Goal: Task Accomplishment & Management: Manage account settings

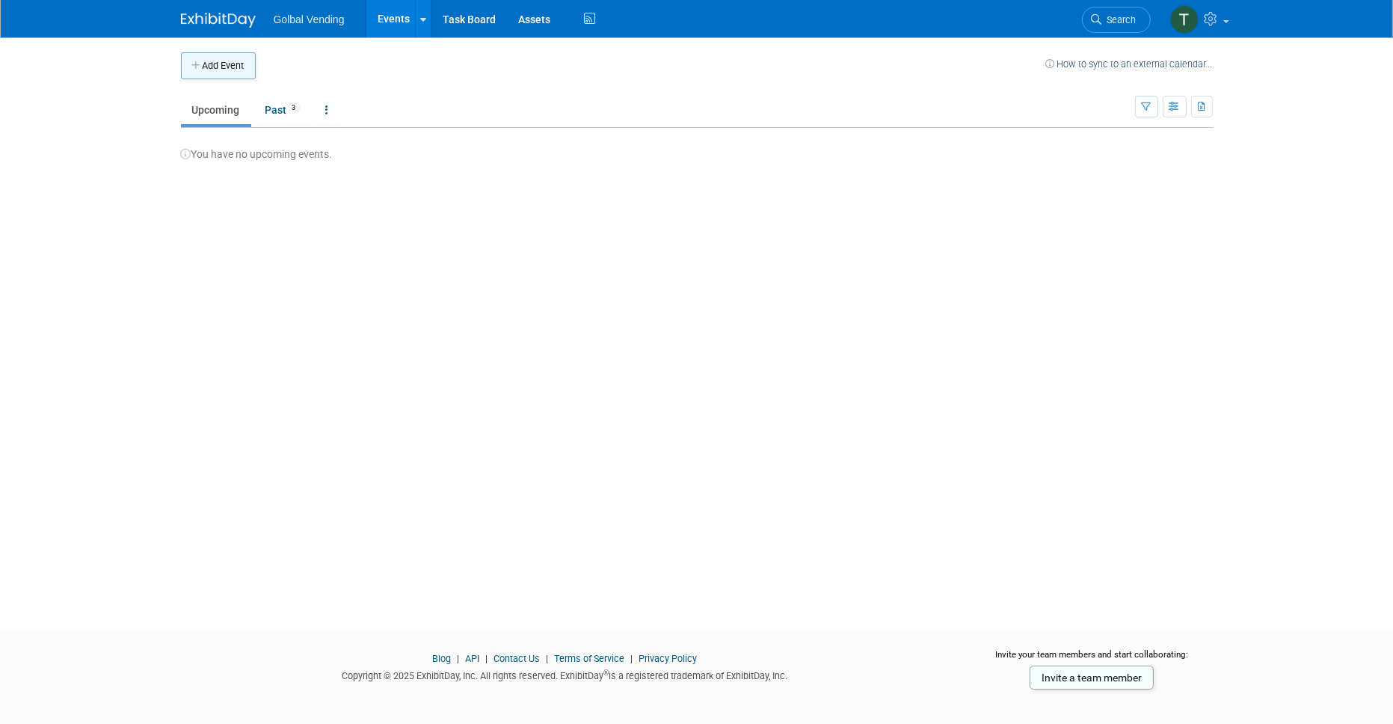
click at [231, 64] on button "Add Event" at bounding box center [218, 65] width 75 height 27
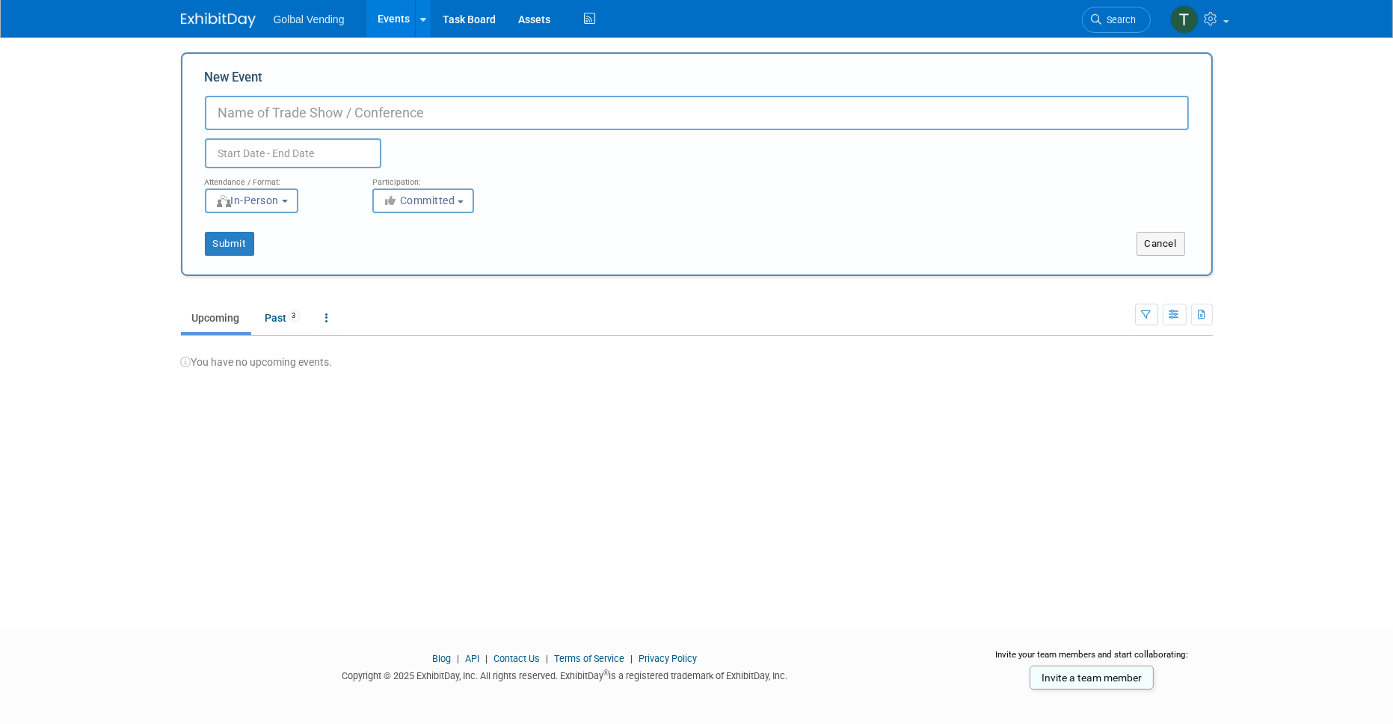
click at [279, 111] on input "New Event" at bounding box center [697, 113] width 984 height 34
click at [232, 110] on input "New Event" at bounding box center [697, 113] width 984 height 34
type input "Las Vegas Souvenir and Resort Gift Show"
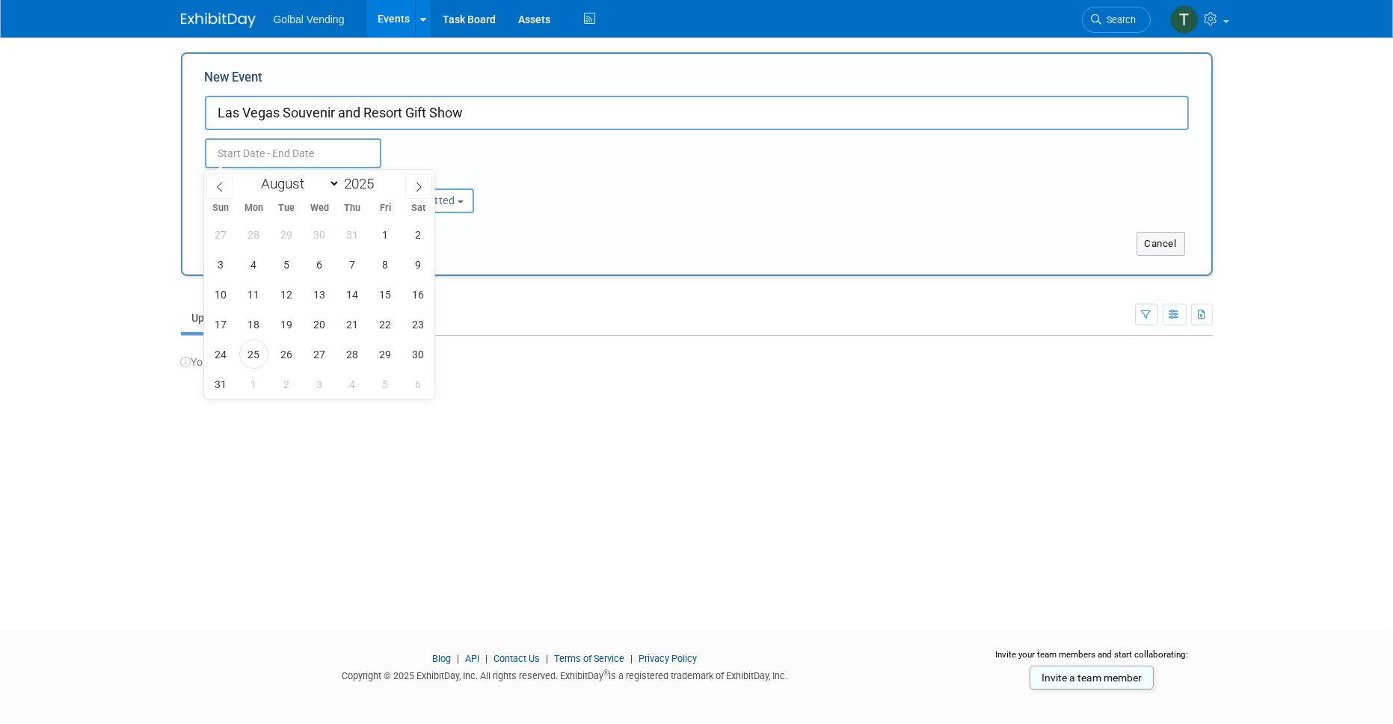
click at [249, 150] on input "text" at bounding box center [293, 153] width 176 height 30
click at [413, 182] on icon at bounding box center [418, 187] width 10 height 10
select select "8"
click at [284, 291] on span "16" at bounding box center [286, 294] width 29 height 29
click at [381, 294] on span "19" at bounding box center [385, 294] width 29 height 29
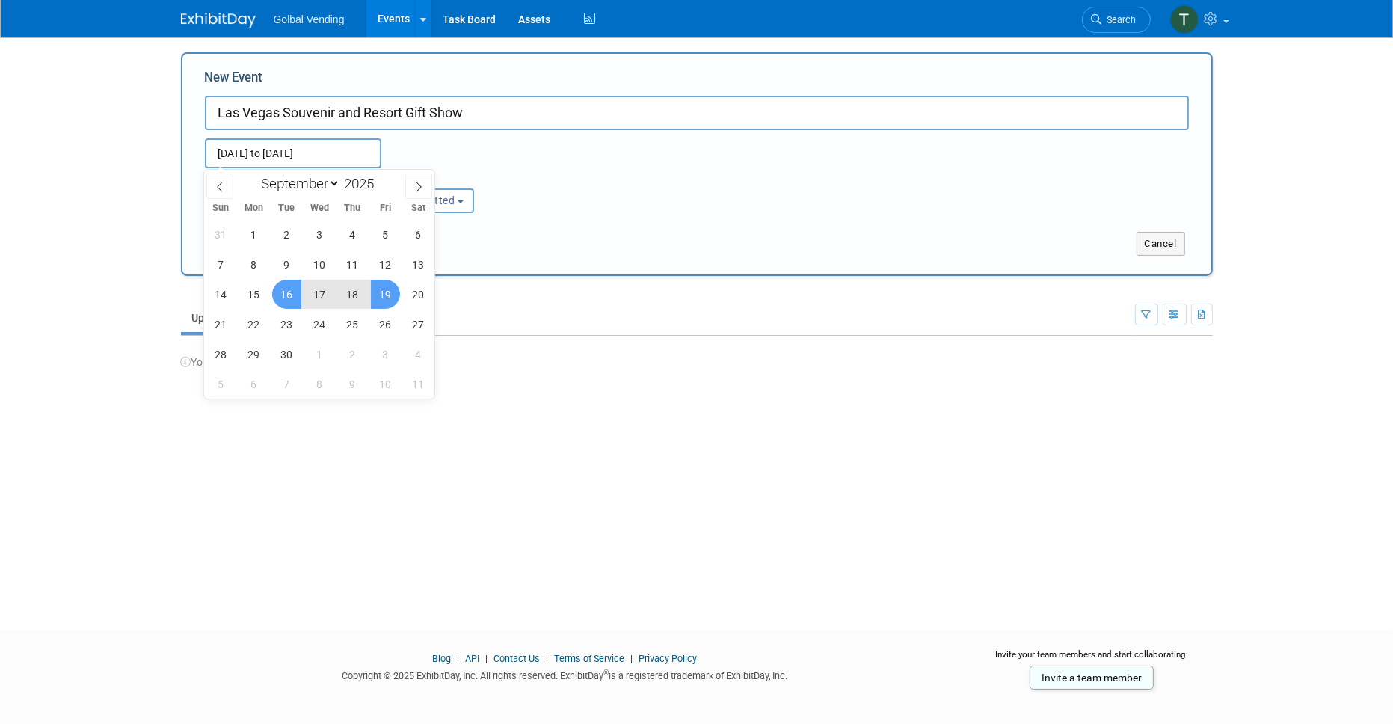
type input "[DATE] to [DATE]"
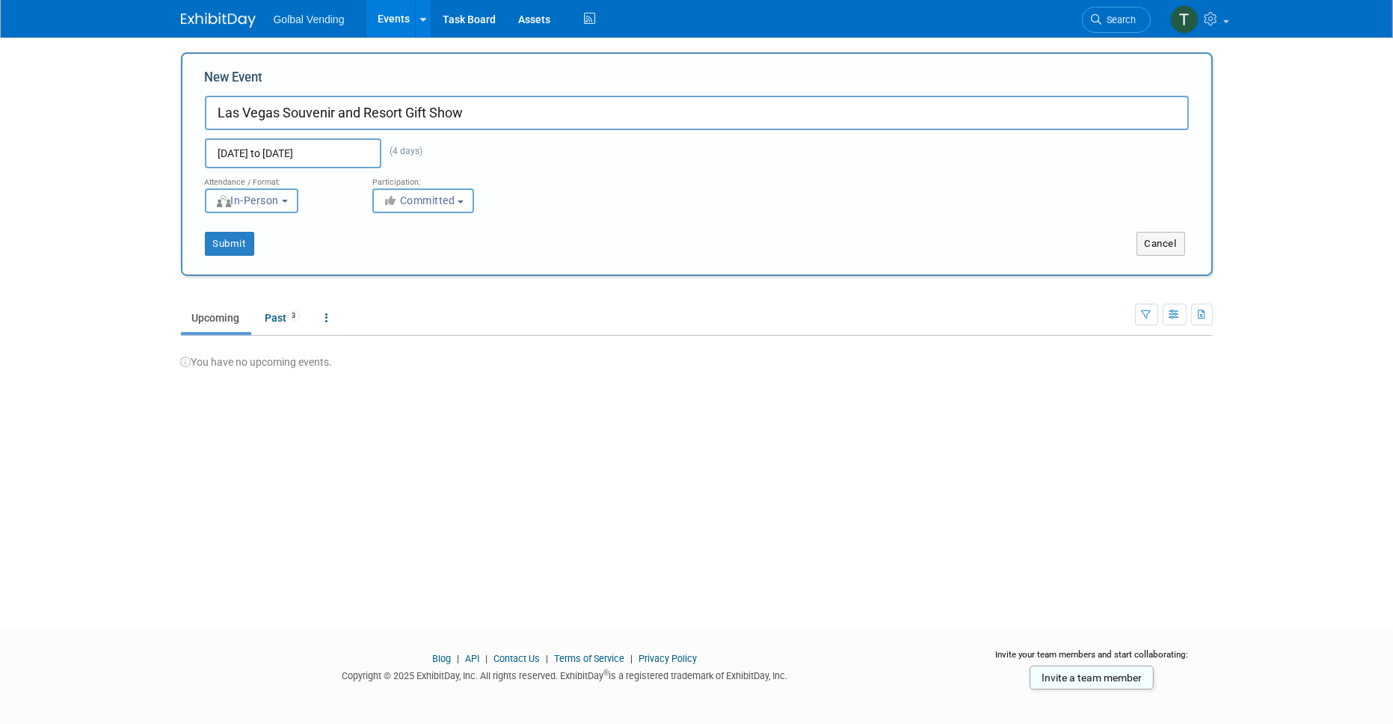
click at [293, 203] on button "In-Person" at bounding box center [251, 200] width 93 height 25
click at [282, 230] on label "In-Person" at bounding box center [256, 232] width 87 height 20
click at [219, 230] on input "In-Person" at bounding box center [214, 232] width 10 height 10
click at [469, 204] on button "Committed" at bounding box center [423, 200] width 102 height 25
click at [449, 232] on label "Committed" at bounding box center [430, 231] width 99 height 19
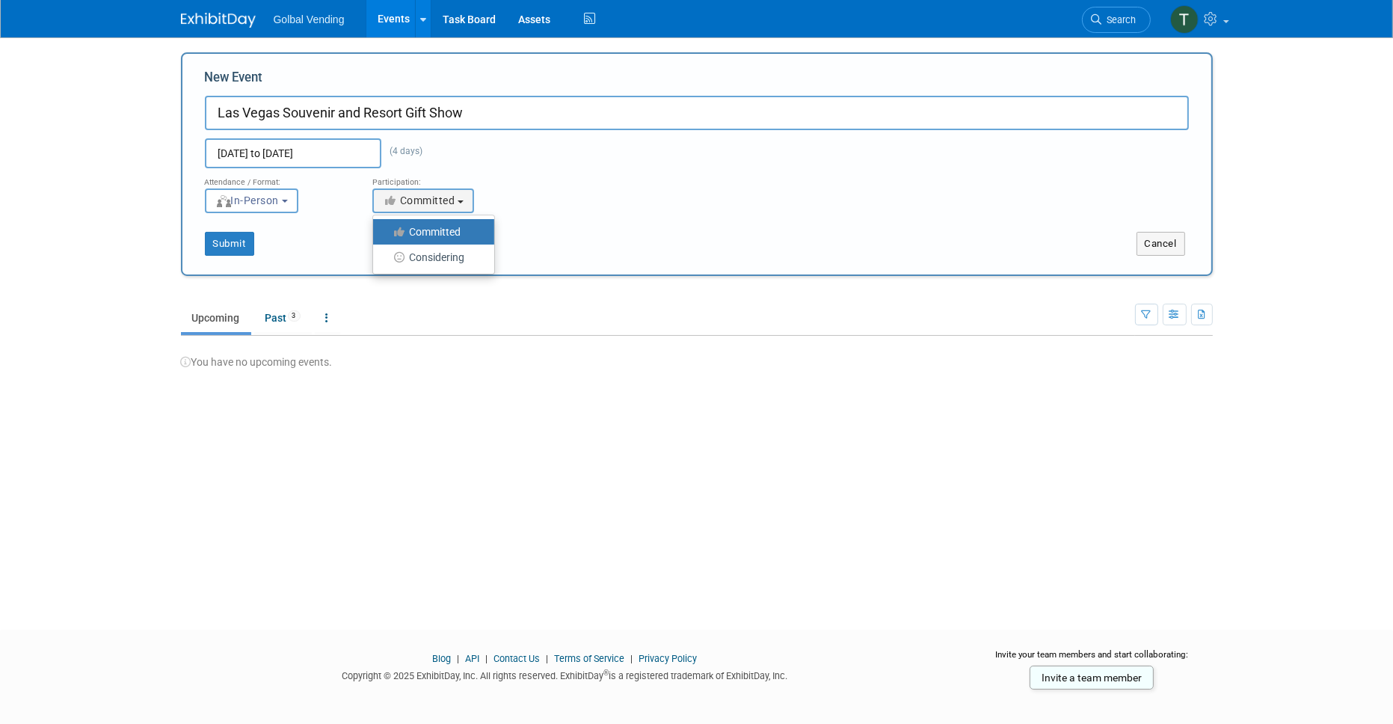
click at [386, 232] on input "Committed" at bounding box center [382, 232] width 10 height 10
click at [246, 247] on button "Submit" at bounding box center [229, 244] width 49 height 24
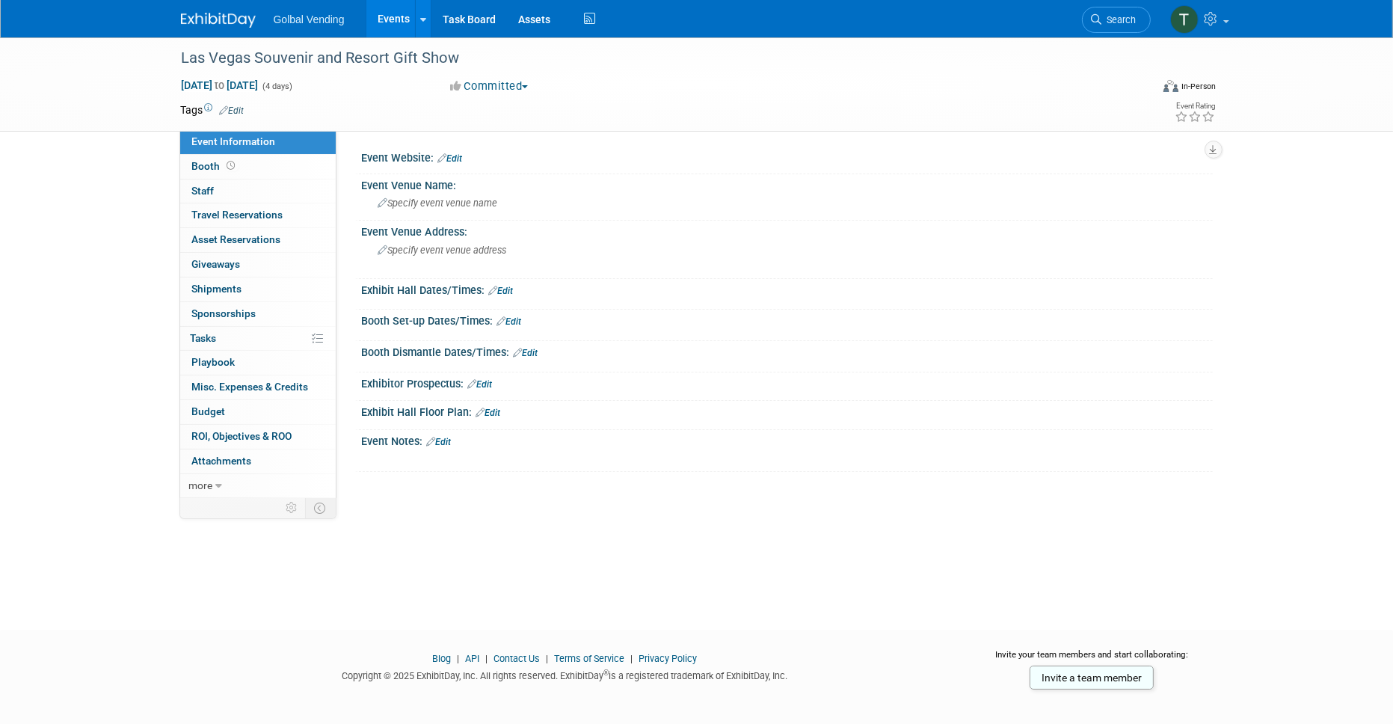
click at [458, 156] on link "Edit" at bounding box center [450, 158] width 25 height 10
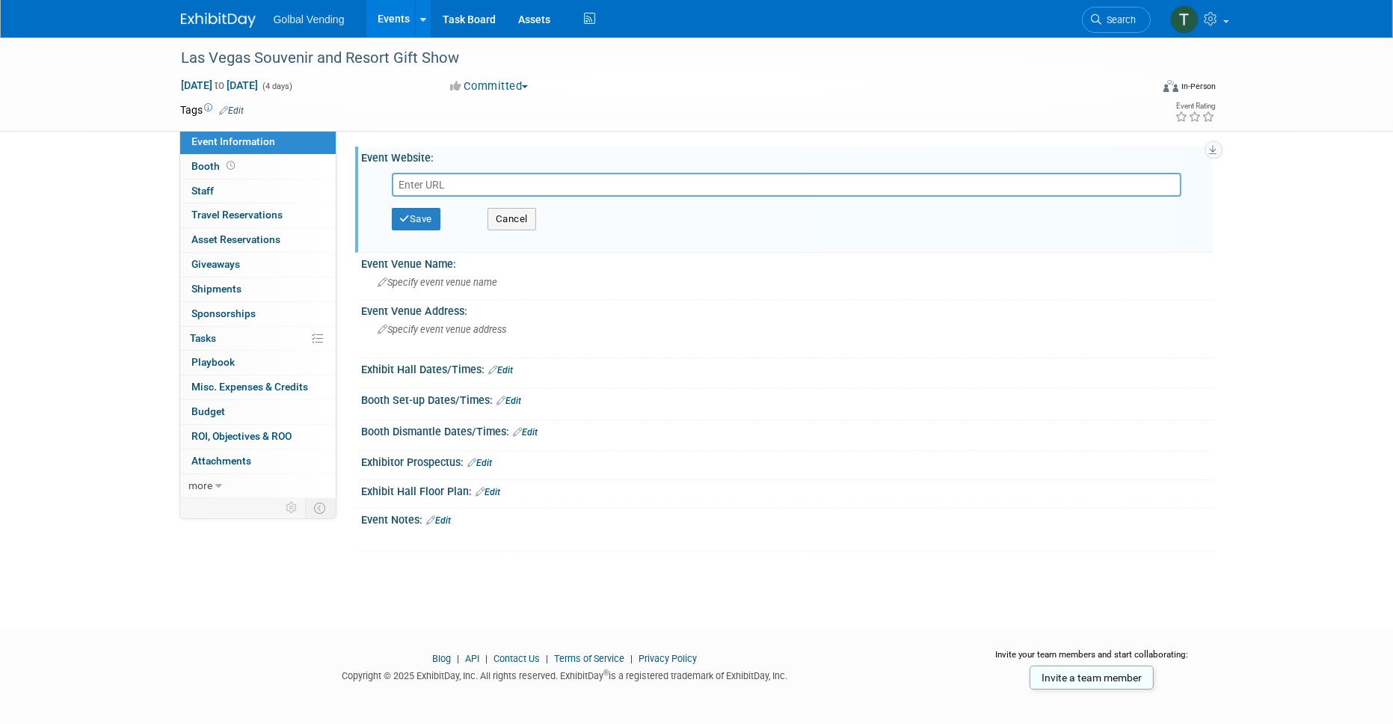
click at [469, 179] on input "text" at bounding box center [786, 185] width 789 height 24
paste input "https://www.globalvendinggroup.com/"
type input "https://www.globalvendinggroup.com/"
click at [427, 213] on button "Save" at bounding box center [416, 219] width 49 height 22
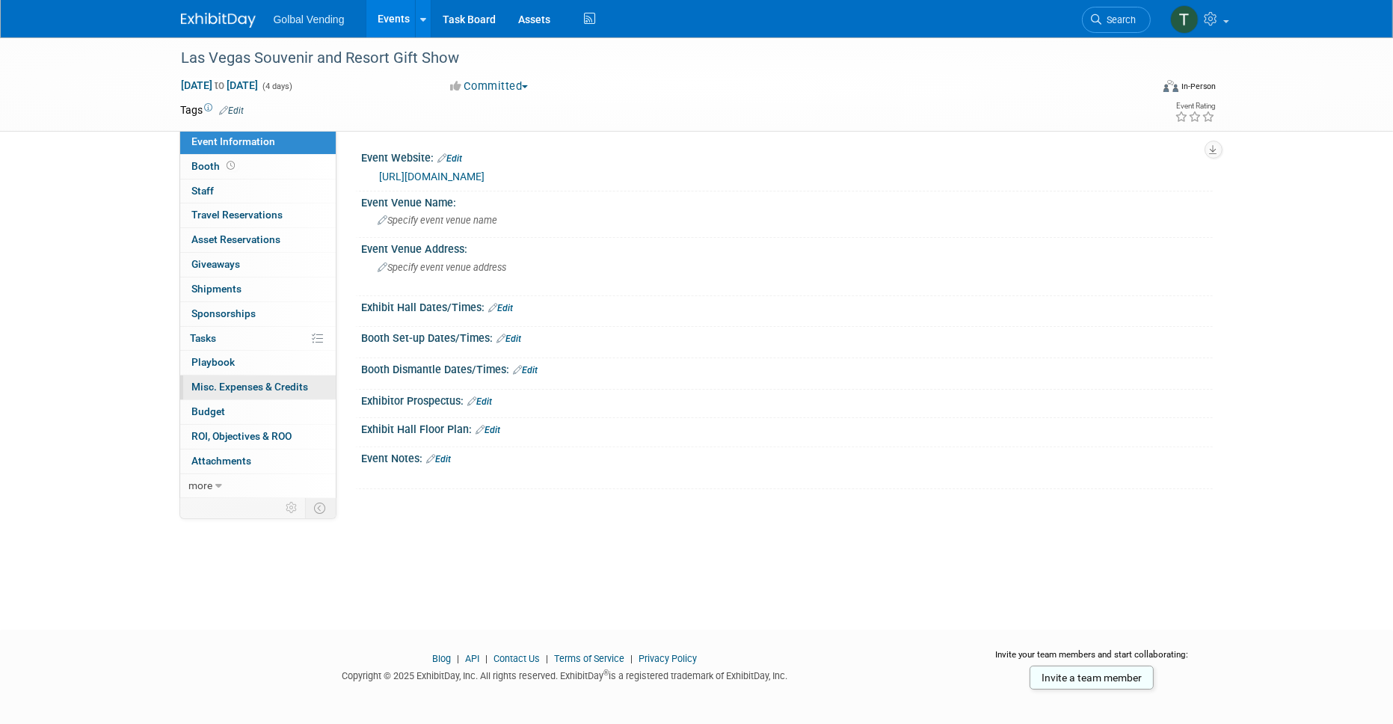
click at [245, 388] on span "Misc. Expenses & Credits 0" at bounding box center [250, 387] width 117 height 12
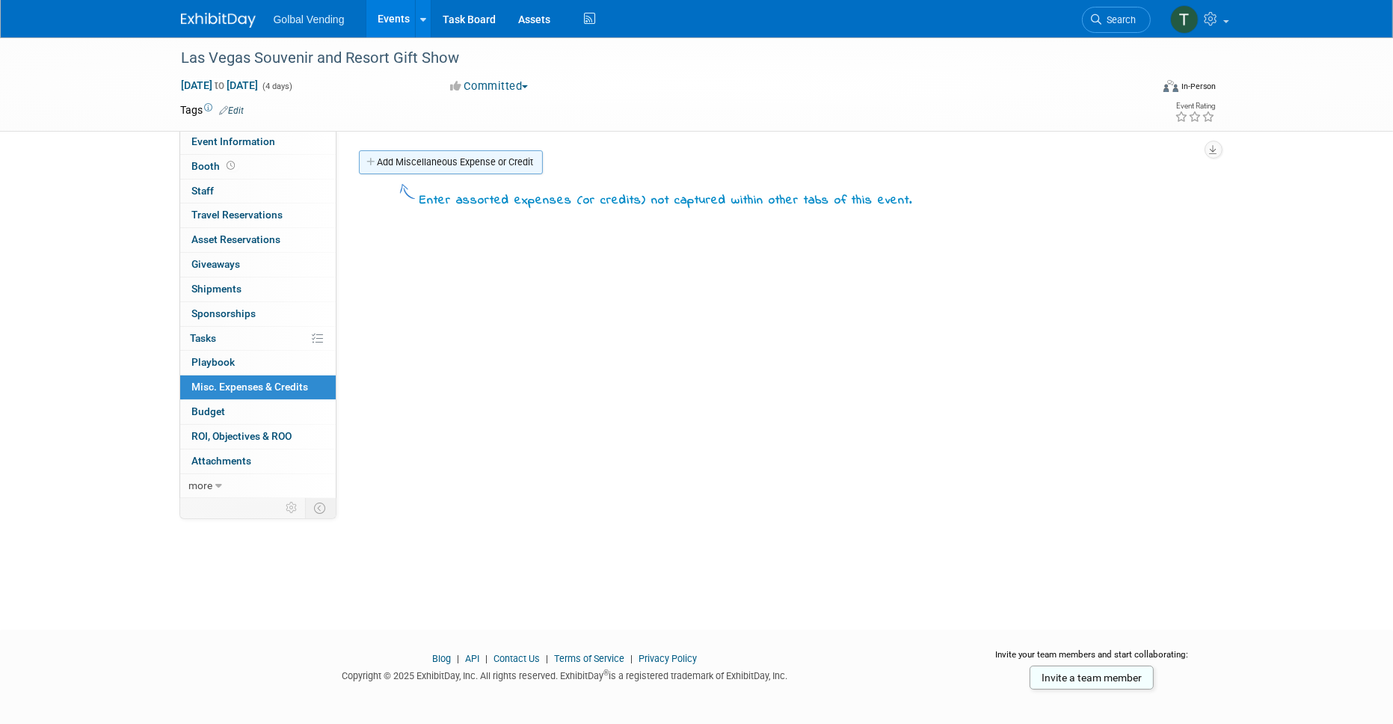
click at [455, 166] on link "Add Miscellaneous Expense or Credit" at bounding box center [451, 162] width 184 height 24
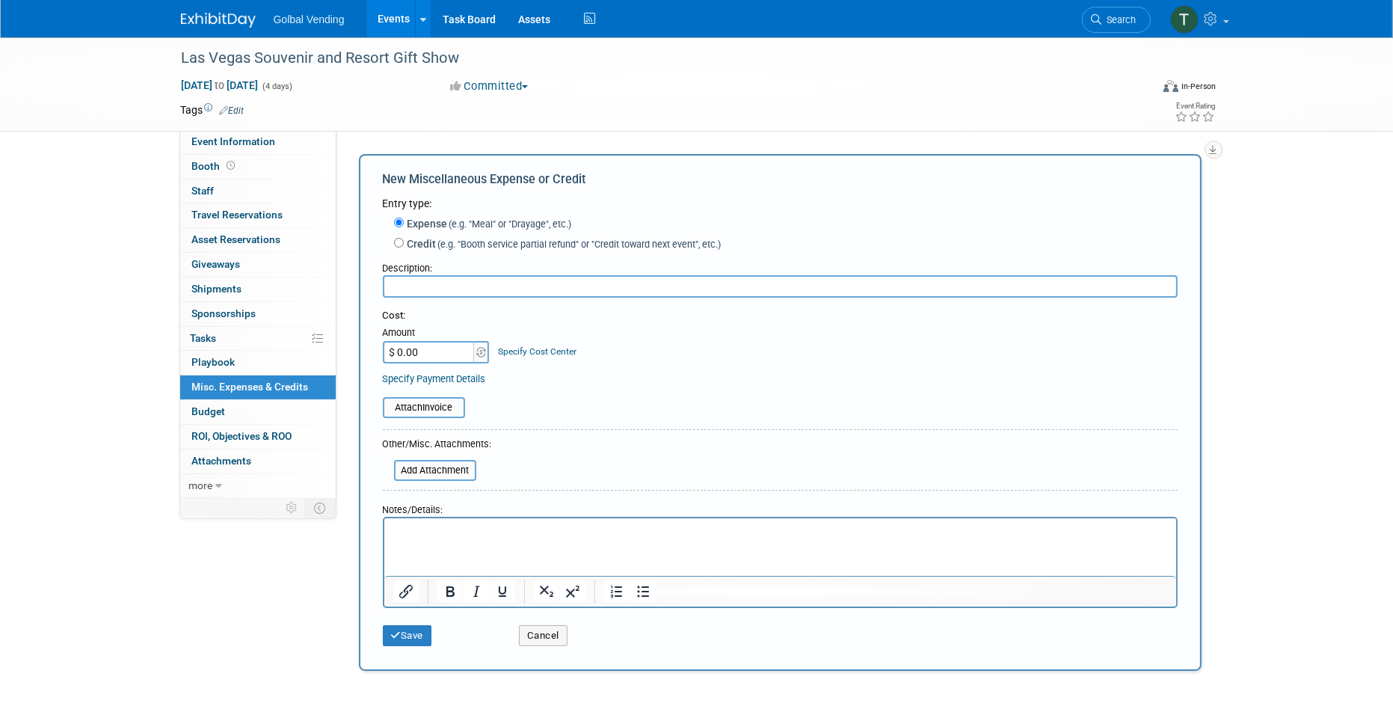
click at [416, 280] on input "text" at bounding box center [780, 286] width 795 height 22
type input "Lead Device"
click at [426, 348] on input "$ 0.00" at bounding box center [429, 352] width 93 height 22
type input "$ 409.00"
click at [446, 466] on input "file" at bounding box center [386, 470] width 178 height 18
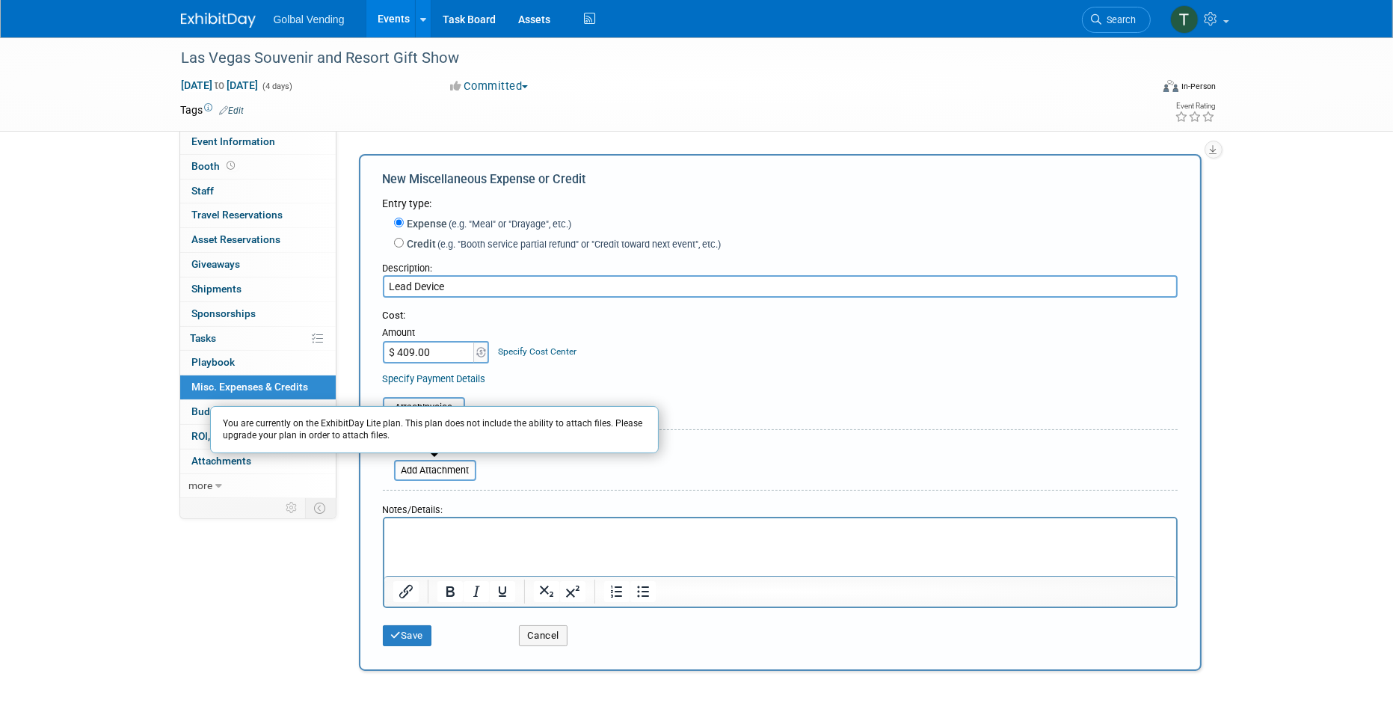
click at [437, 526] on p "Rich Text Area. Press ALT-0 for help." at bounding box center [779, 531] width 774 height 15
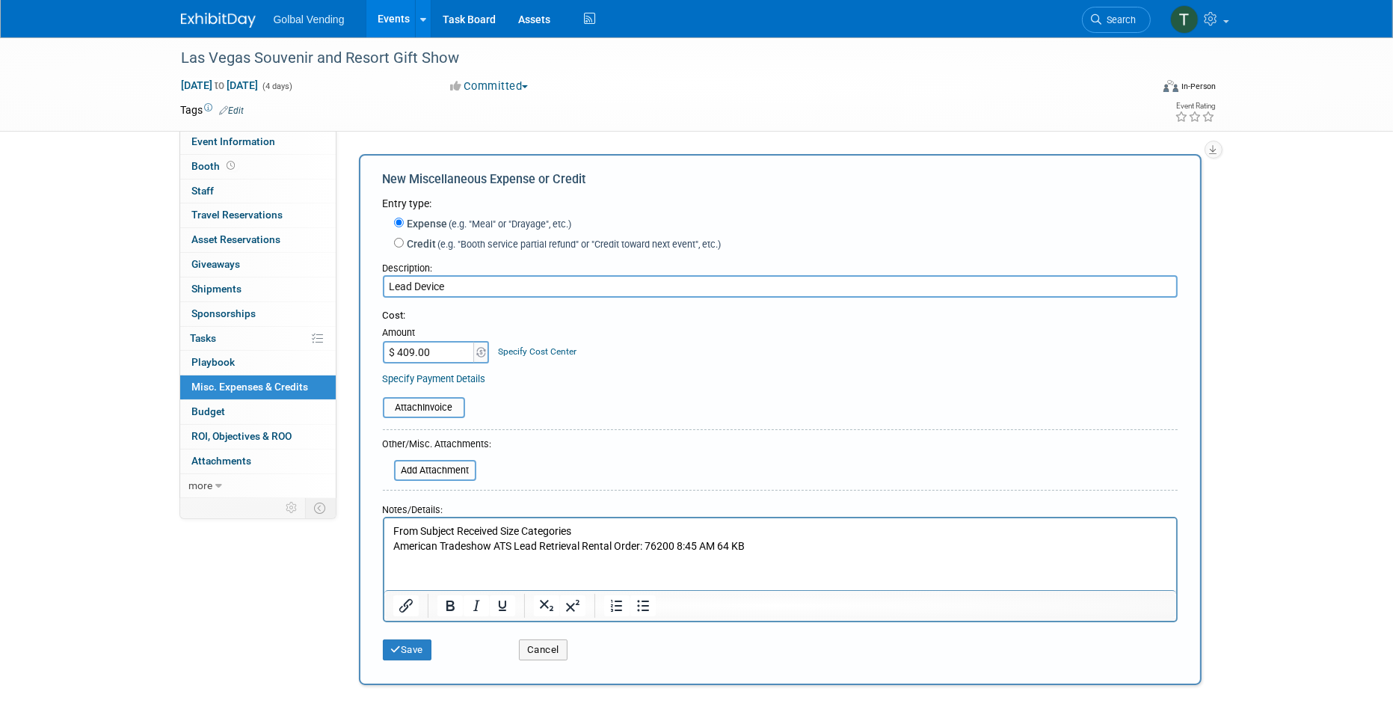
click at [544, 553] on html "From Subject Received Size Categories American Tradeshow ATS Lead Retrieval Ren…" at bounding box center [780, 535] width 792 height 35
click at [727, 553] on html "From Subject Received Size Categories American Tradeshow ATS Lead Retrieval Ren…" at bounding box center [780, 535] width 792 height 35
click at [755, 547] on p "From Subject Received Size Categories American Tradeshow ATS Lead Retrieval Ren…" at bounding box center [779, 538] width 774 height 29
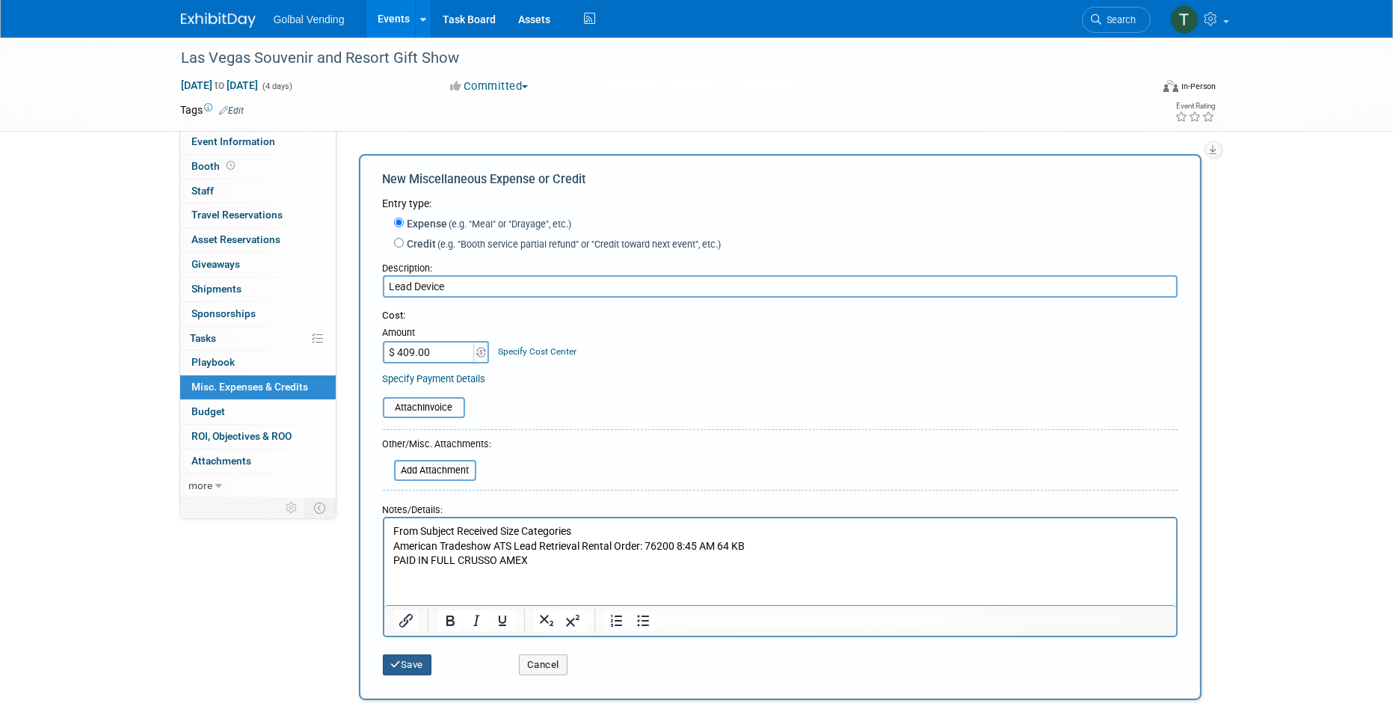
click at [404, 662] on button "Save" at bounding box center [407, 664] width 49 height 21
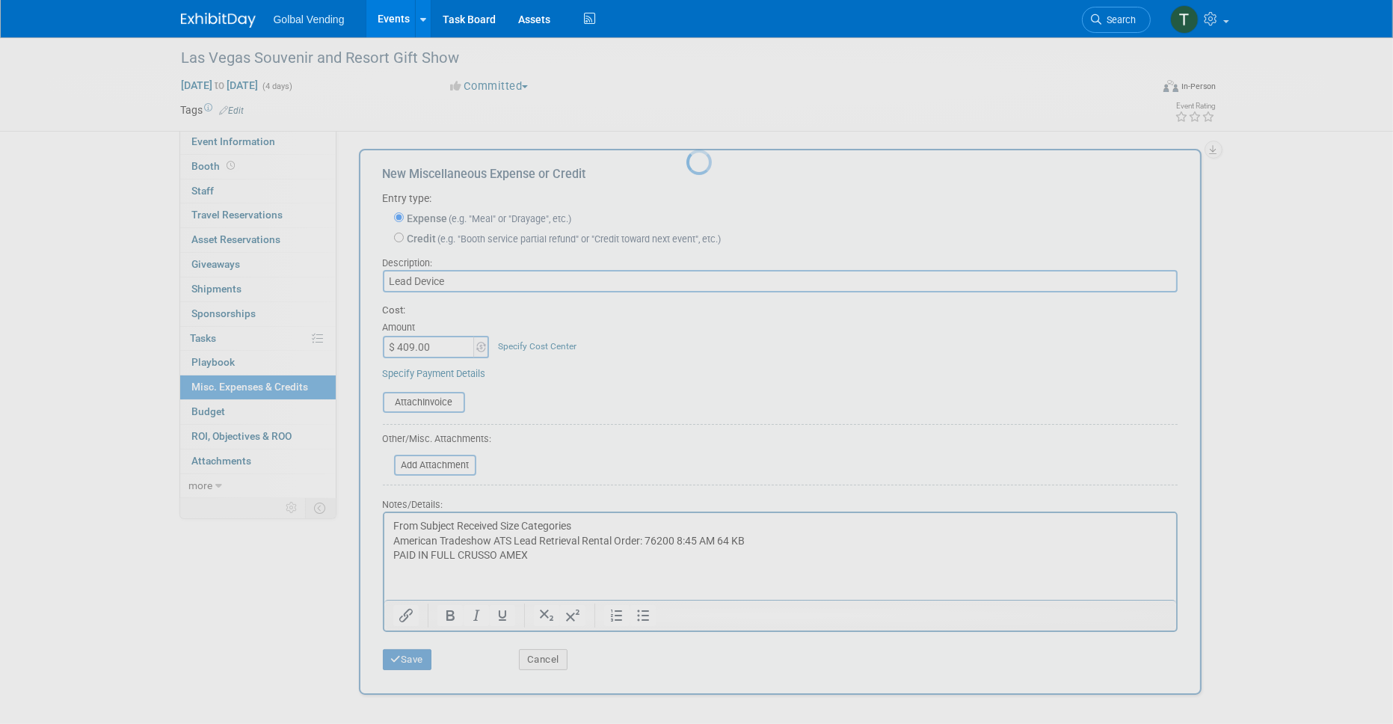
scroll to position [10, 0]
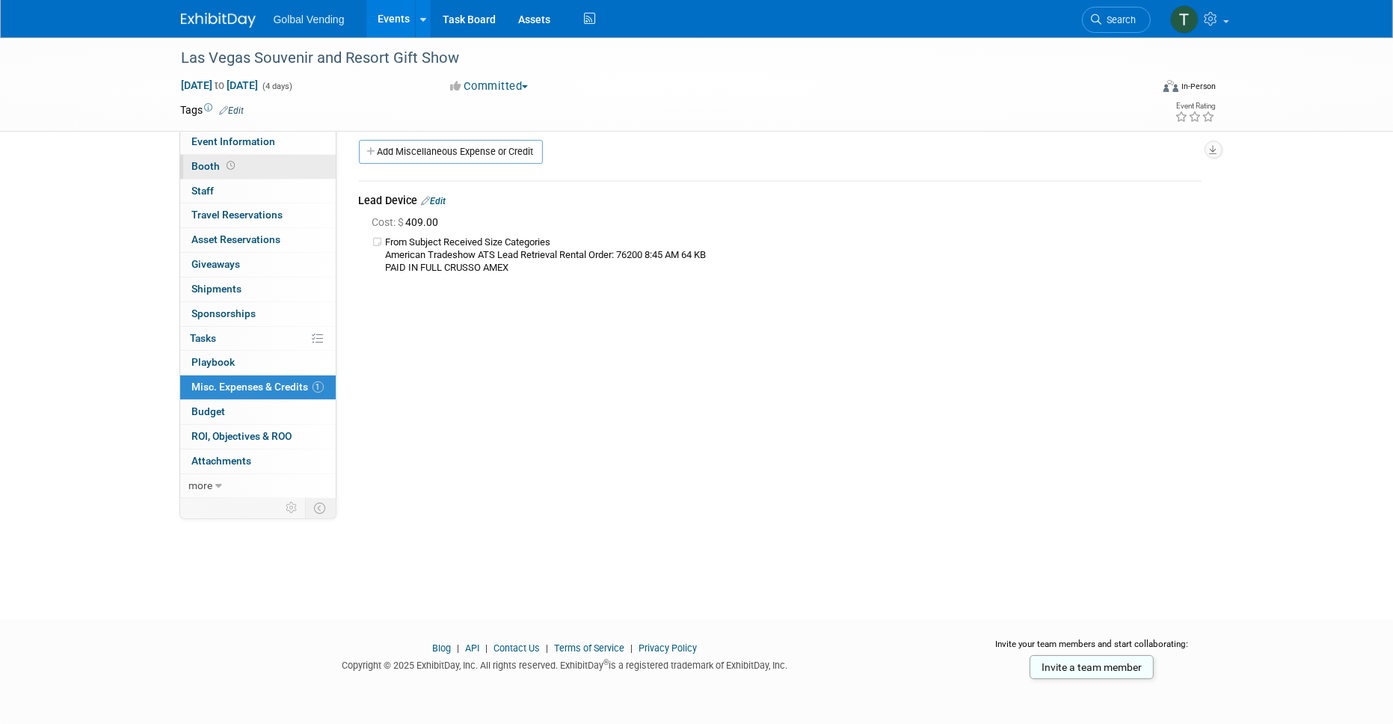
click at [210, 169] on span "Booth" at bounding box center [215, 166] width 46 height 12
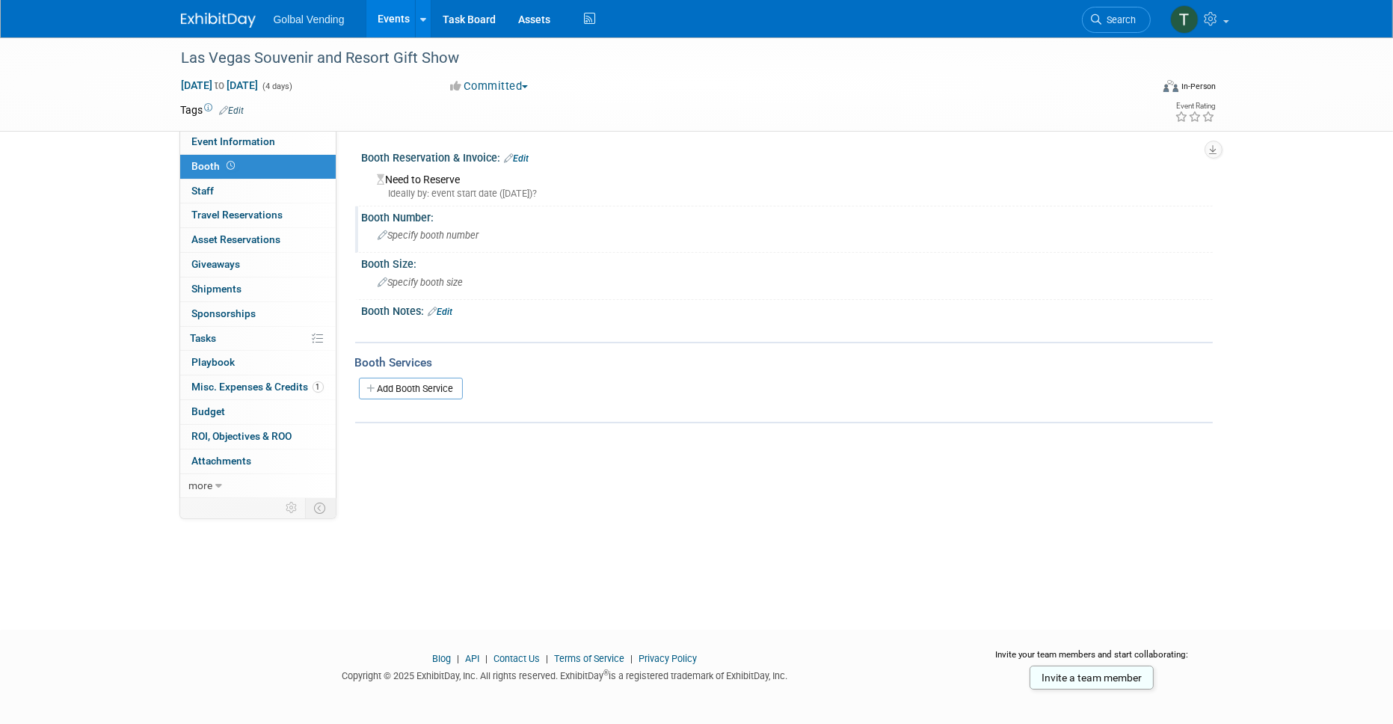
click at [429, 235] on span "Specify booth number" at bounding box center [428, 235] width 101 height 11
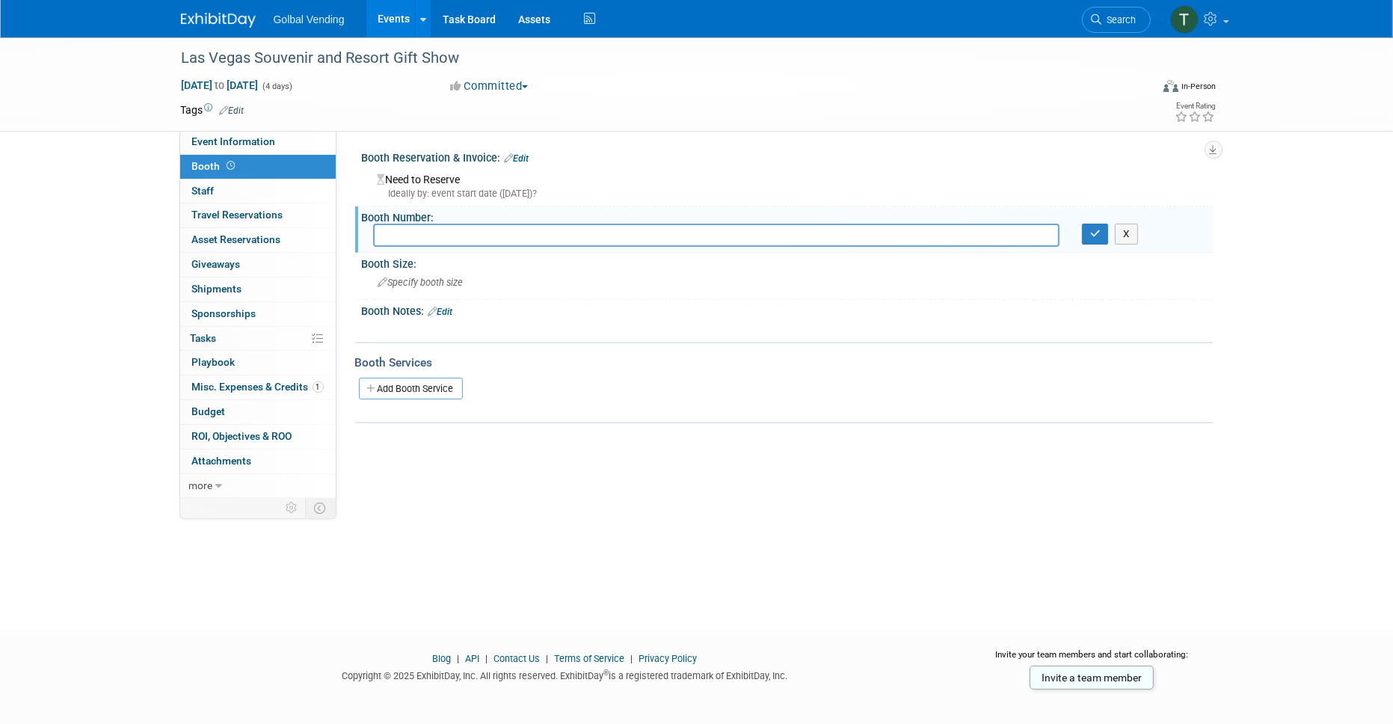
click at [436, 237] on input "text" at bounding box center [716, 235] width 686 height 23
type input "4230"
click at [1091, 232] on icon "button" at bounding box center [1095, 234] width 10 height 10
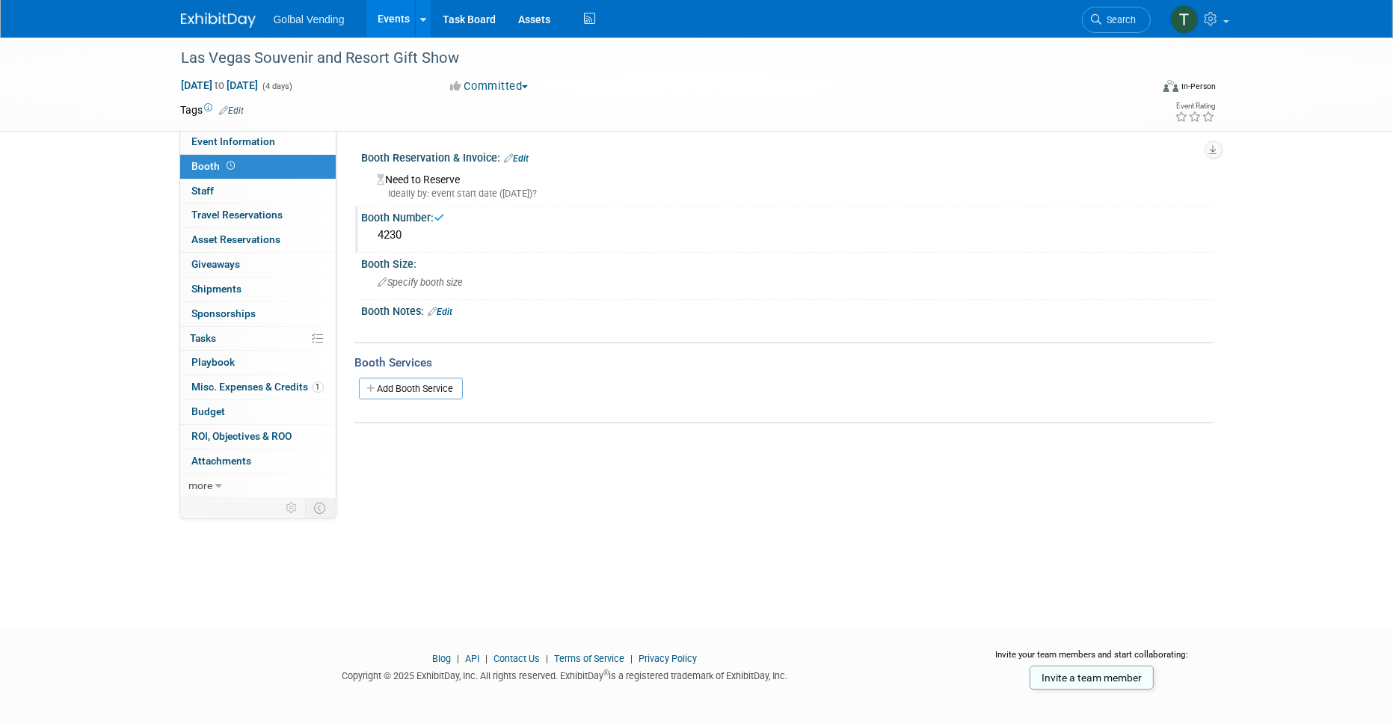
click at [426, 185] on div "Need to Reserve Ideally by: event start date (Tue. Sep 16, 2025)?" at bounding box center [787, 184] width 828 height 32
click at [520, 158] on link "Edit" at bounding box center [517, 158] width 25 height 10
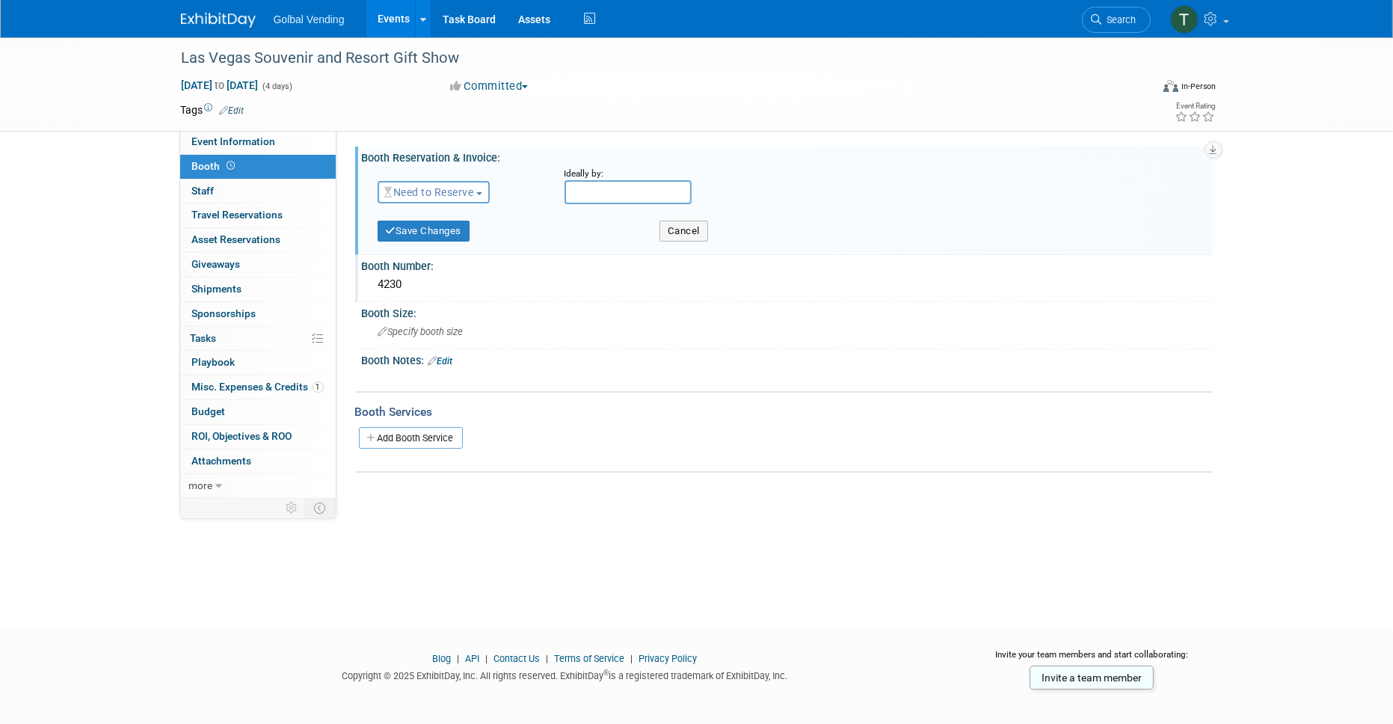
click at [481, 194] on button "Need to Reserve" at bounding box center [434, 192] width 113 height 22
click at [441, 236] on link "Reserved" at bounding box center [458, 238] width 160 height 21
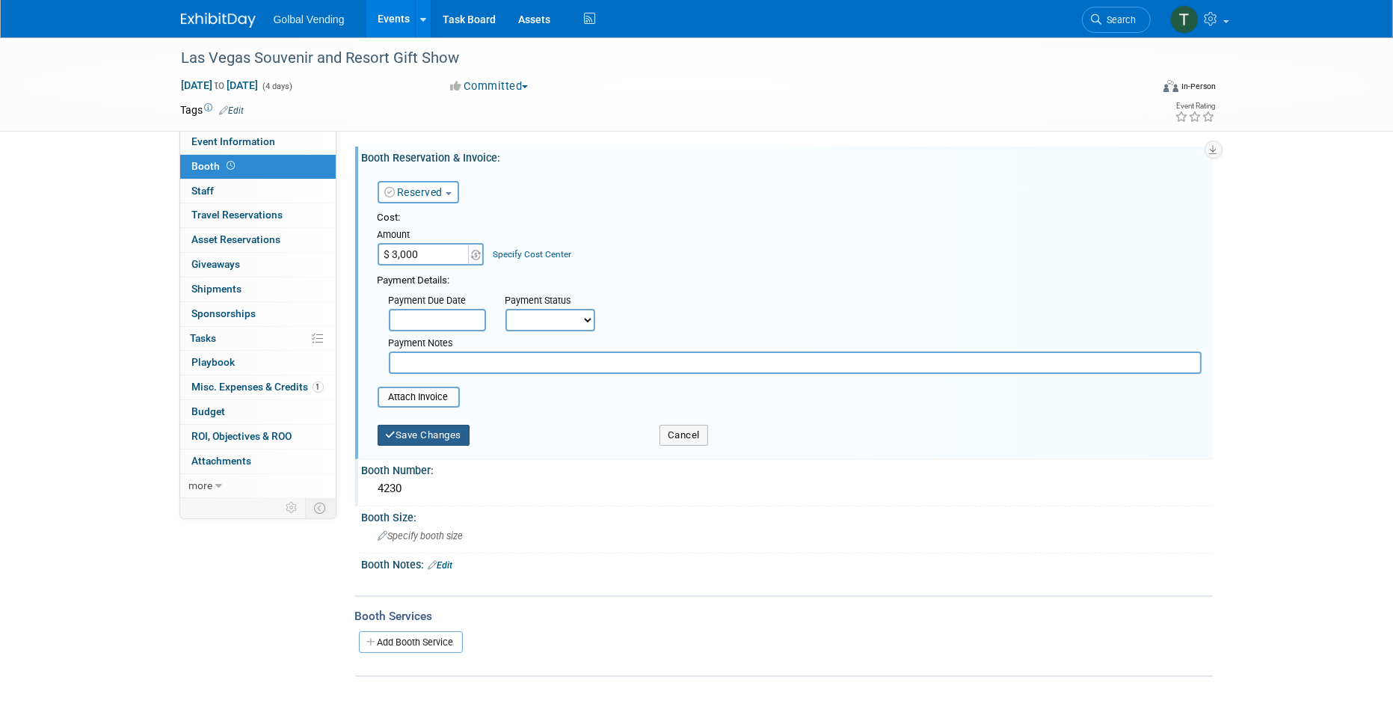
type input "$ 3,000.00"
click at [428, 431] on button "Save Changes" at bounding box center [424, 435] width 93 height 21
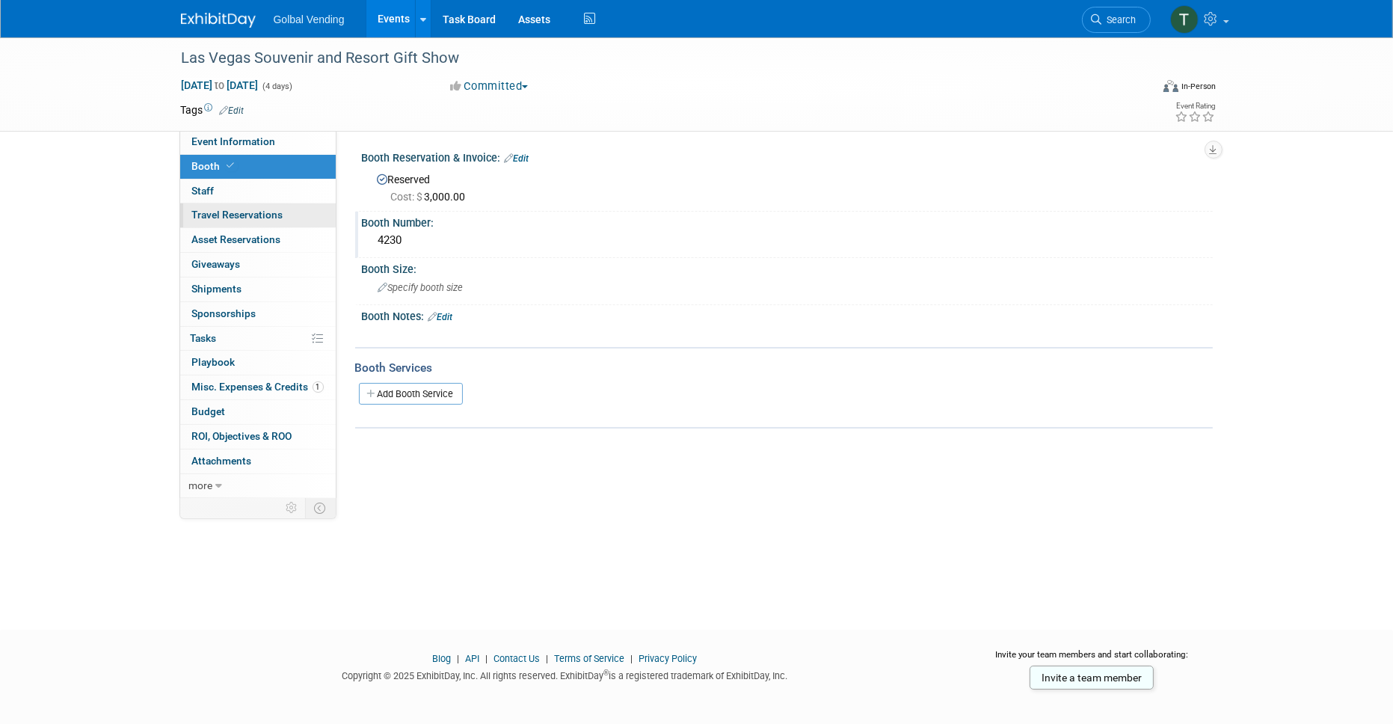
click at [243, 215] on span "Travel Reservations 0" at bounding box center [237, 215] width 91 height 12
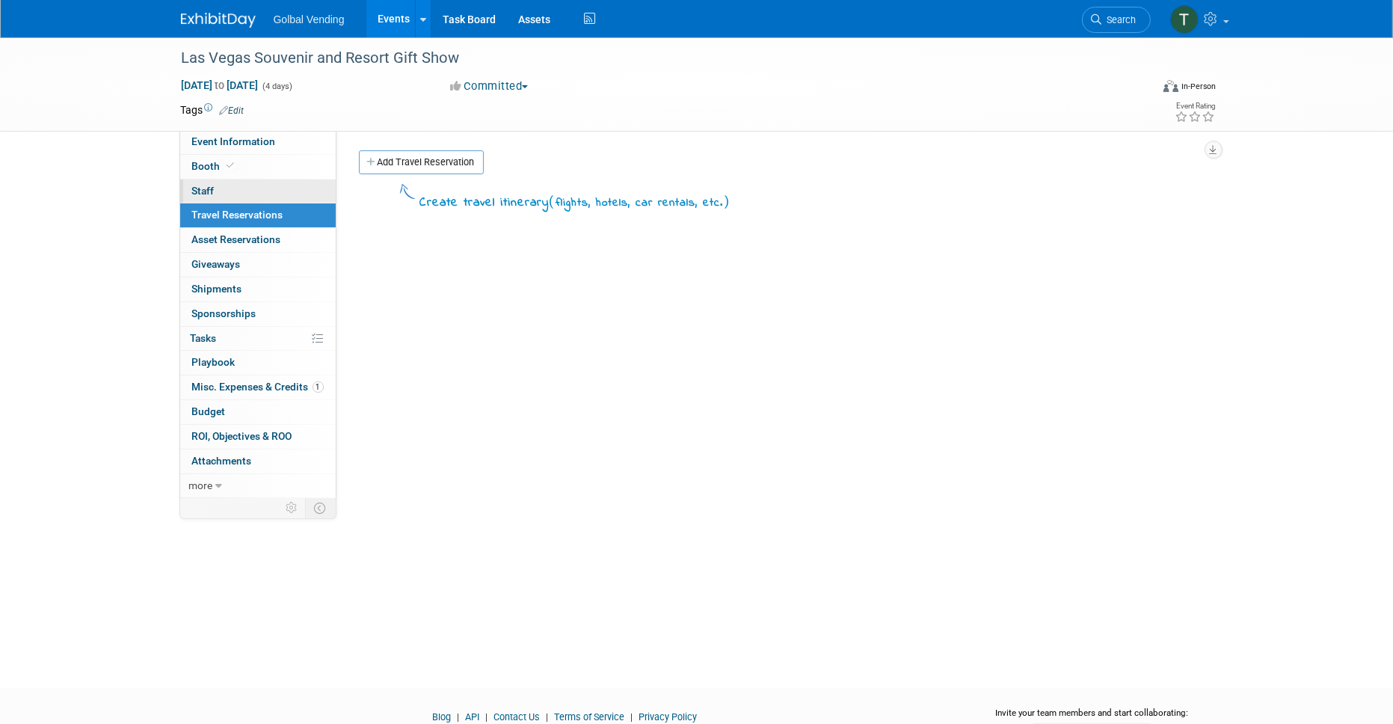
click at [226, 191] on link "0 Staff 0" at bounding box center [257, 191] width 155 height 24
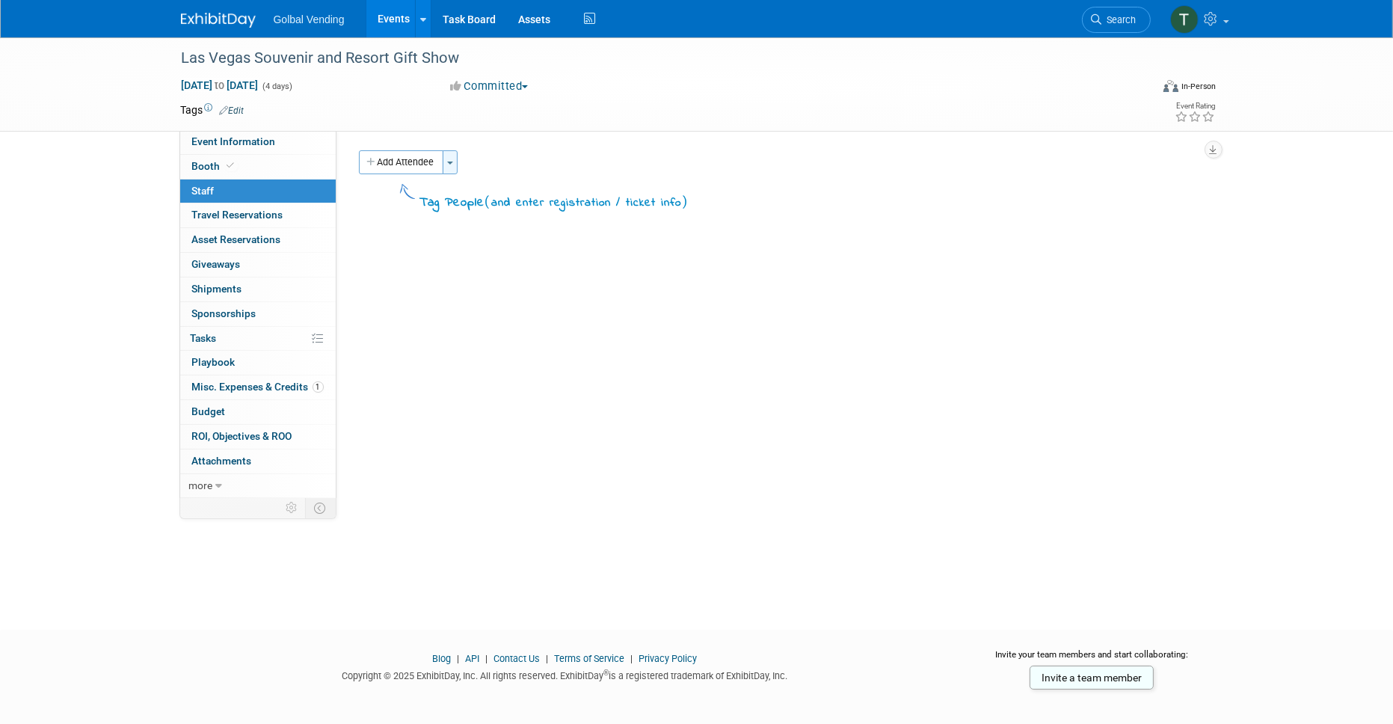
click at [451, 164] on button "Toggle Dropdown" at bounding box center [450, 162] width 15 height 24
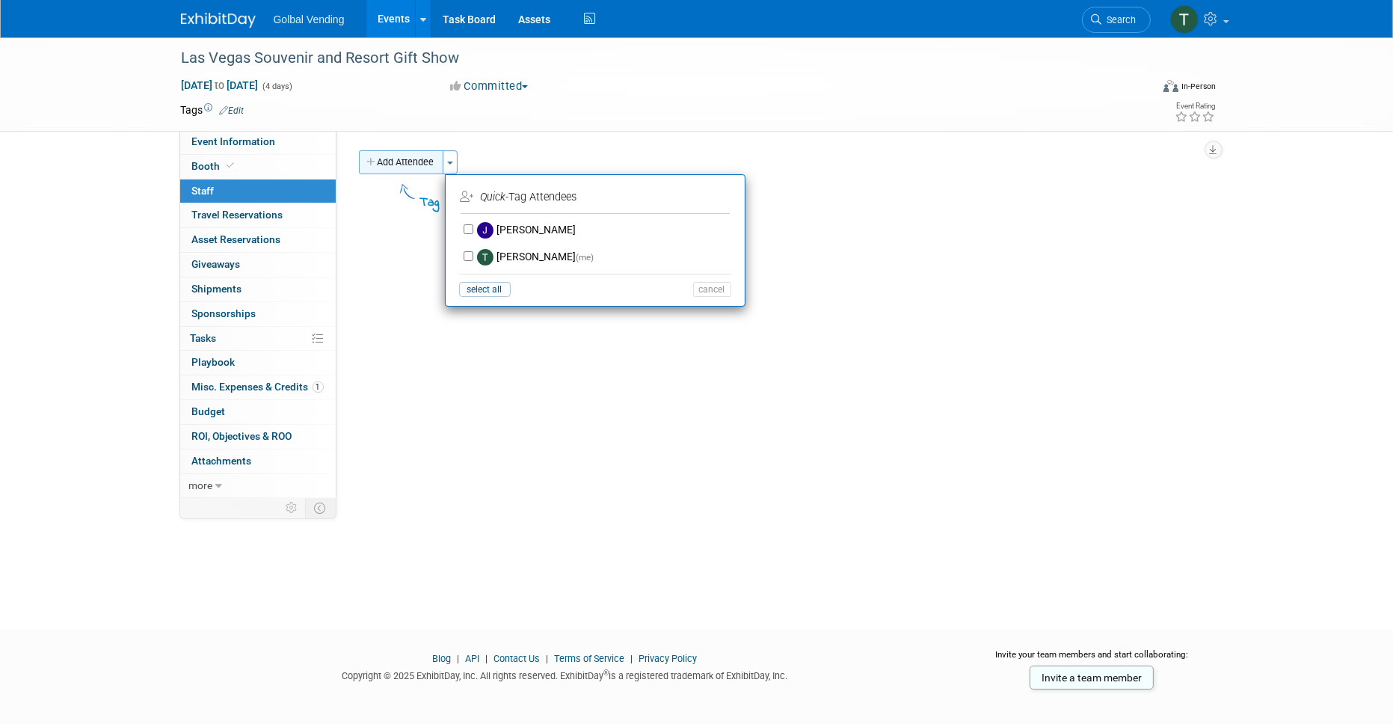
click at [405, 162] on button "Add Attendee" at bounding box center [401, 162] width 84 height 24
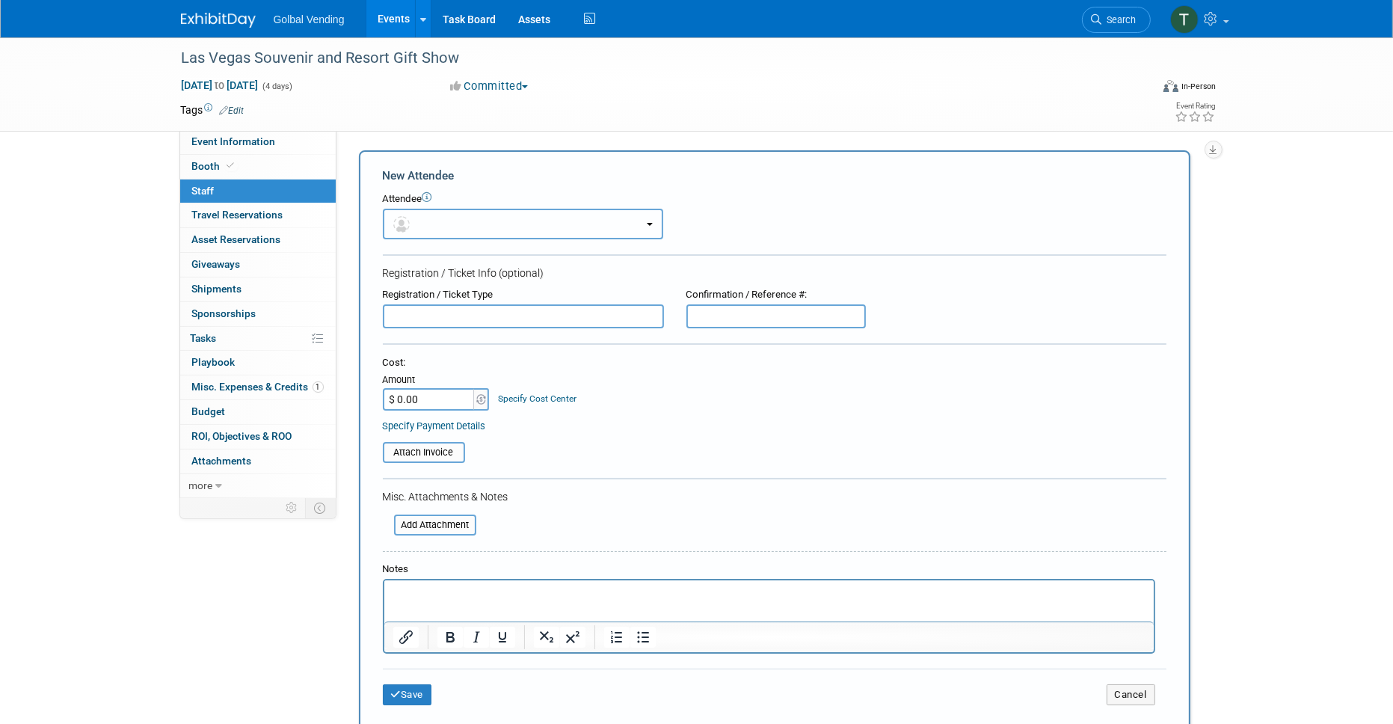
click at [421, 224] on button "button" at bounding box center [523, 224] width 280 height 31
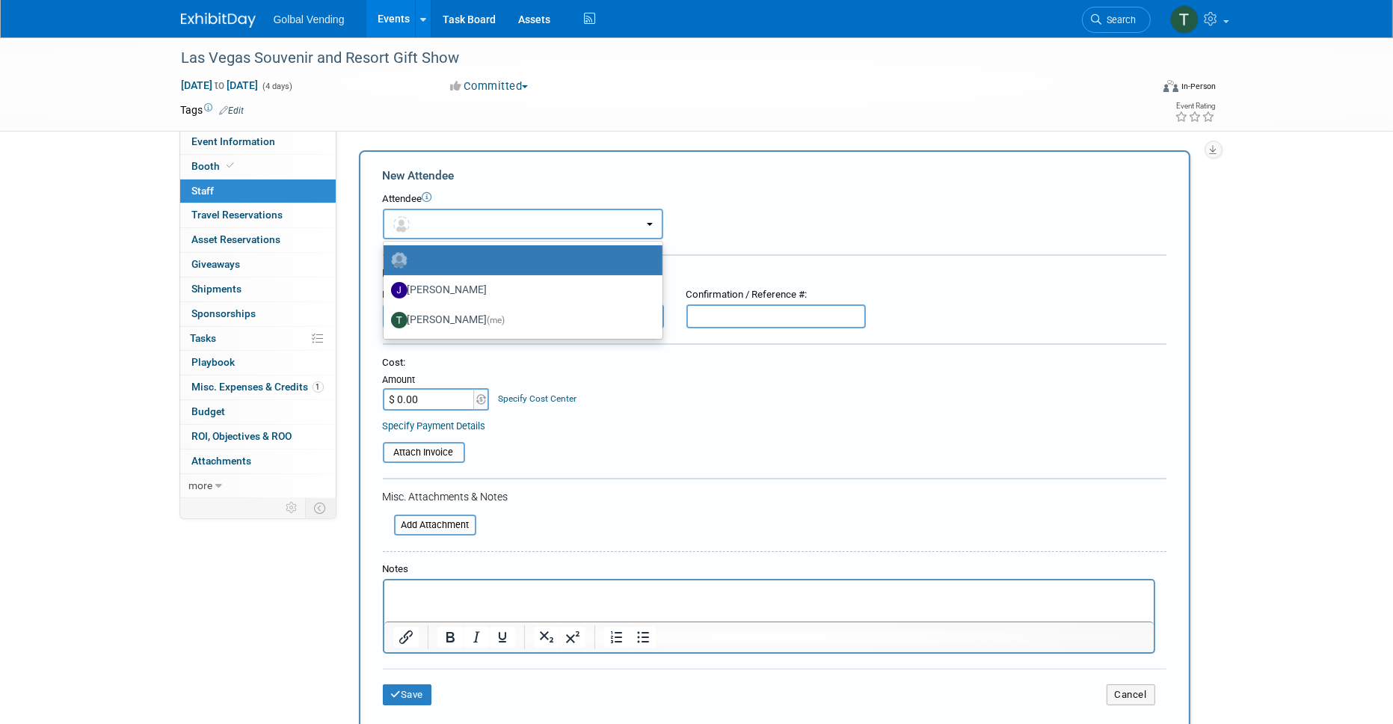
click at [421, 224] on button "button" at bounding box center [523, 224] width 280 height 31
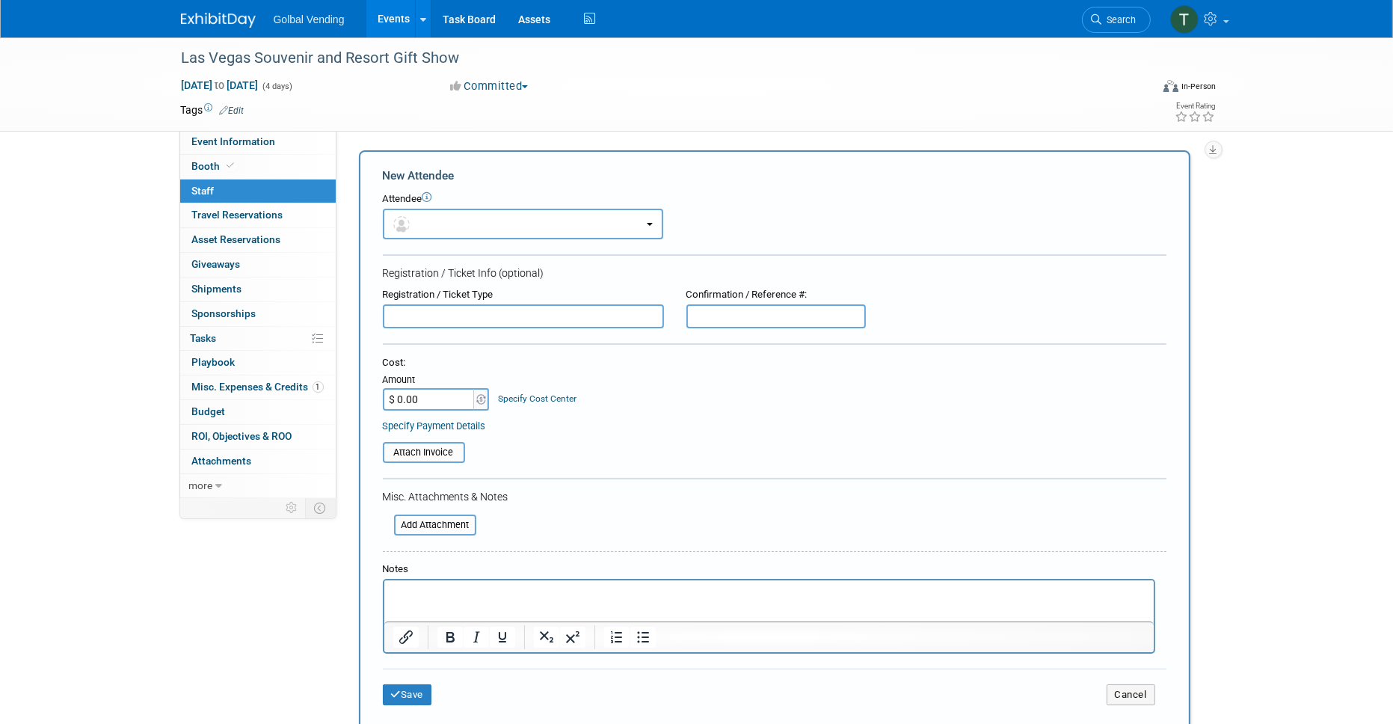
click at [423, 309] on input "text" at bounding box center [523, 316] width 281 height 24
click at [422, 588] on p "Rich Text Area. Press ALT-0 for help." at bounding box center [768, 593] width 752 height 15
click at [410, 686] on button "Save" at bounding box center [407, 694] width 49 height 21
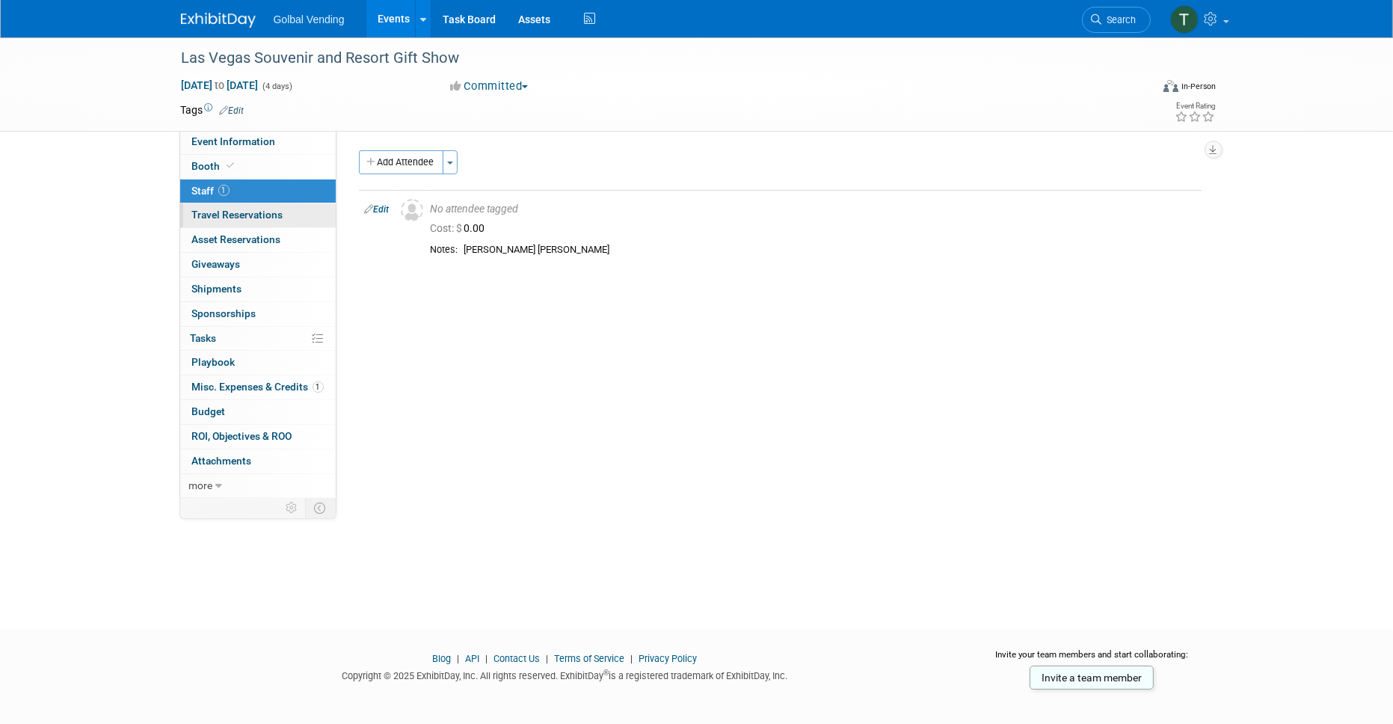
click at [242, 214] on span "Travel Reservations 0" at bounding box center [237, 215] width 91 height 12
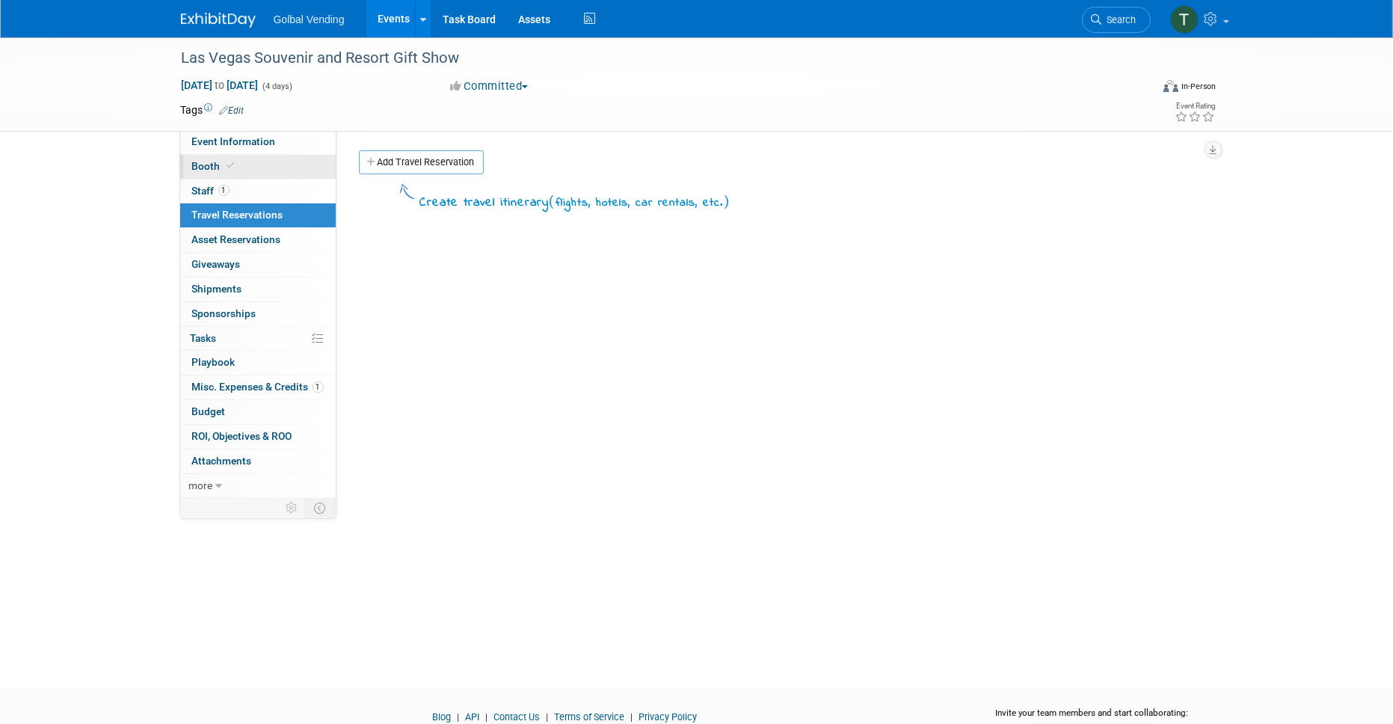
click at [215, 161] on span "Booth" at bounding box center [215, 166] width 46 height 12
